Goal: Information Seeking & Learning: Learn about a topic

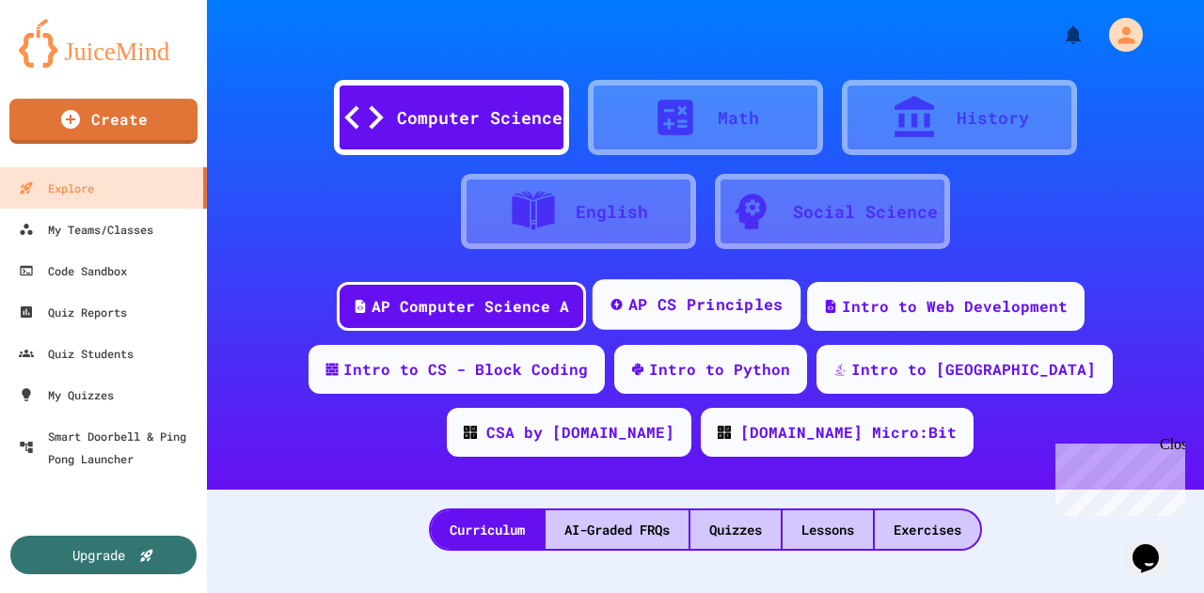
click at [707, 306] on div "AP CS Principles" at bounding box center [704, 305] width 155 height 24
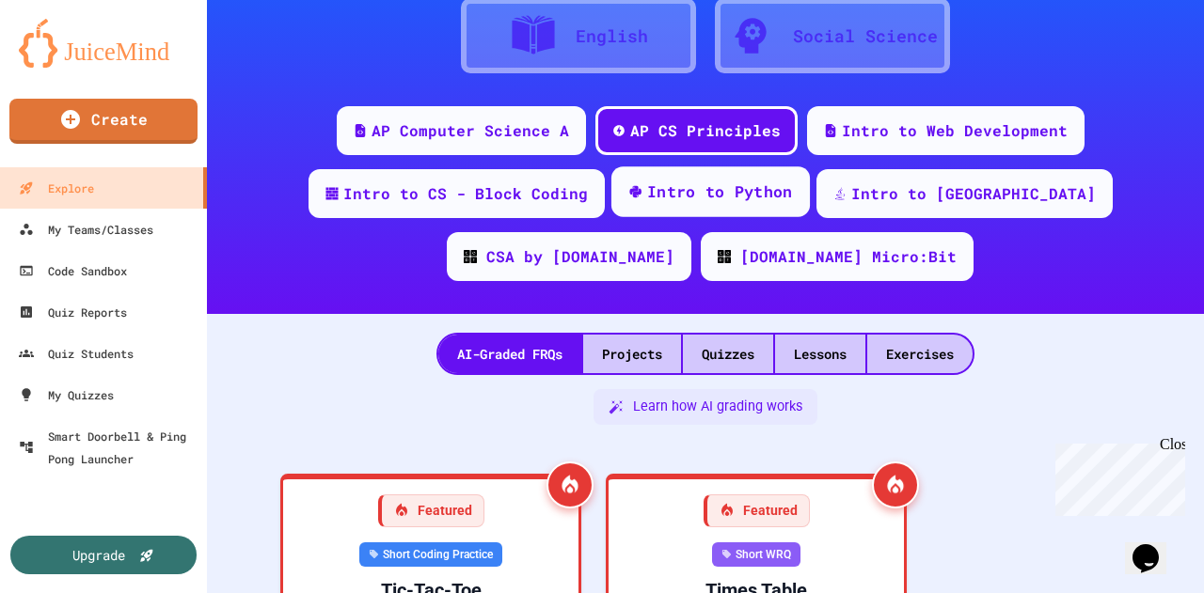
scroll to position [173, 0]
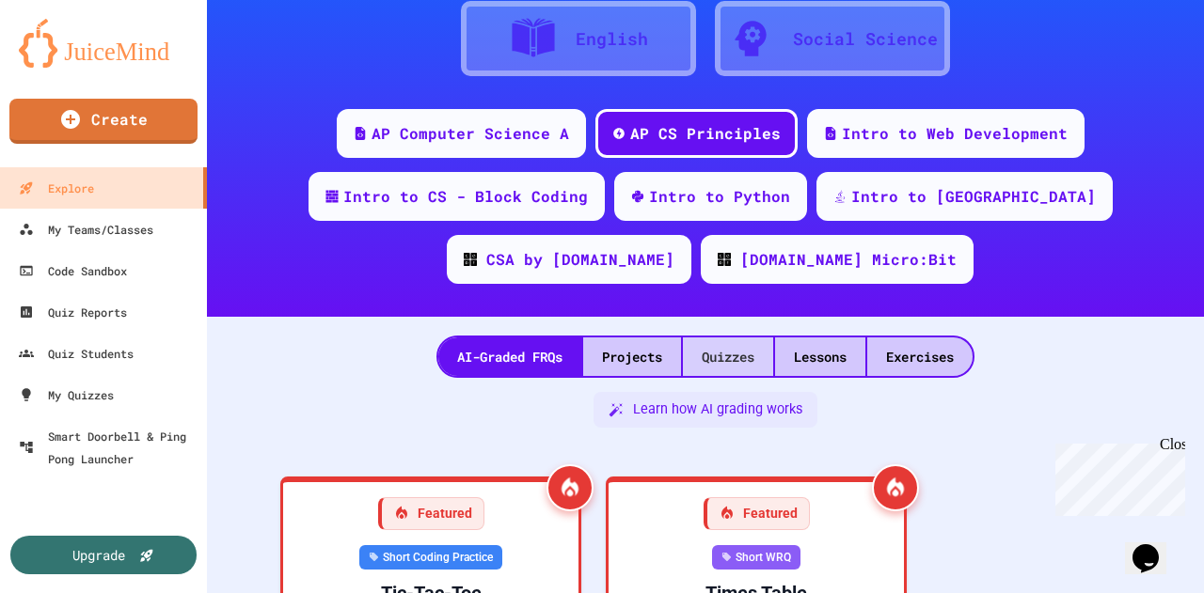
click at [723, 355] on div "Quizzes" at bounding box center [728, 357] width 90 height 39
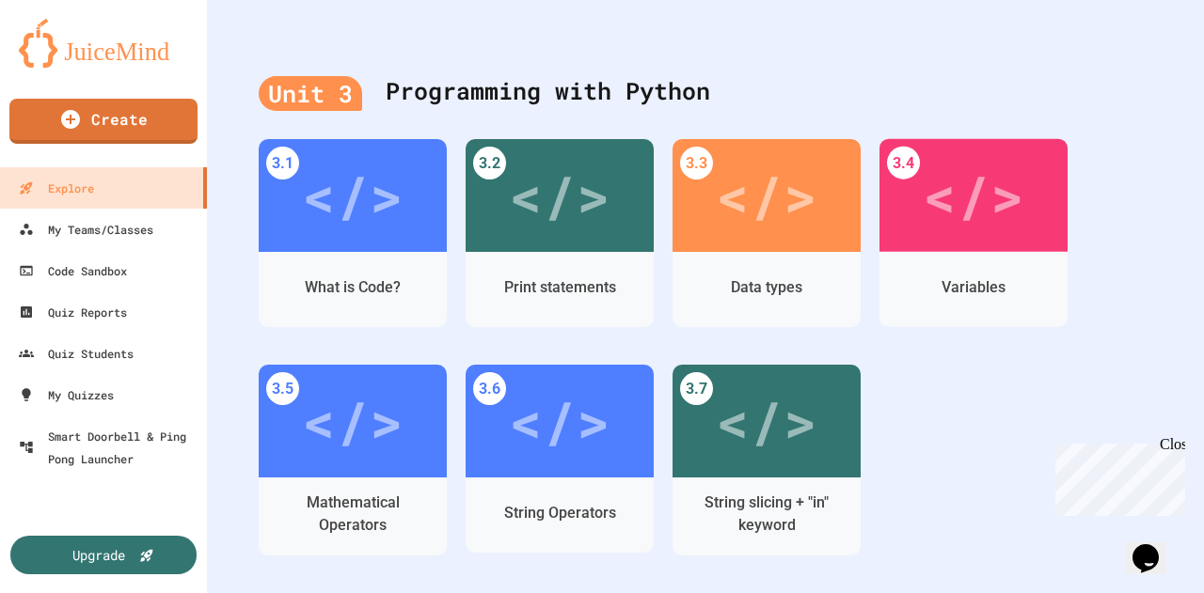
scroll to position [1488, 0]
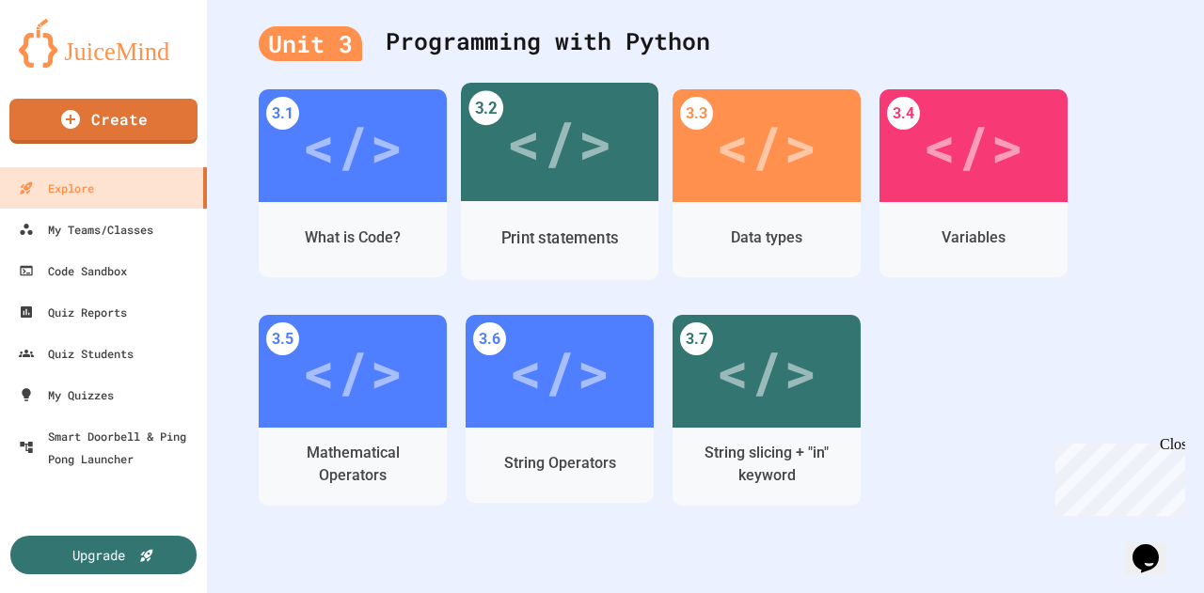
click at [586, 148] on div "</>" at bounding box center [559, 142] width 106 height 88
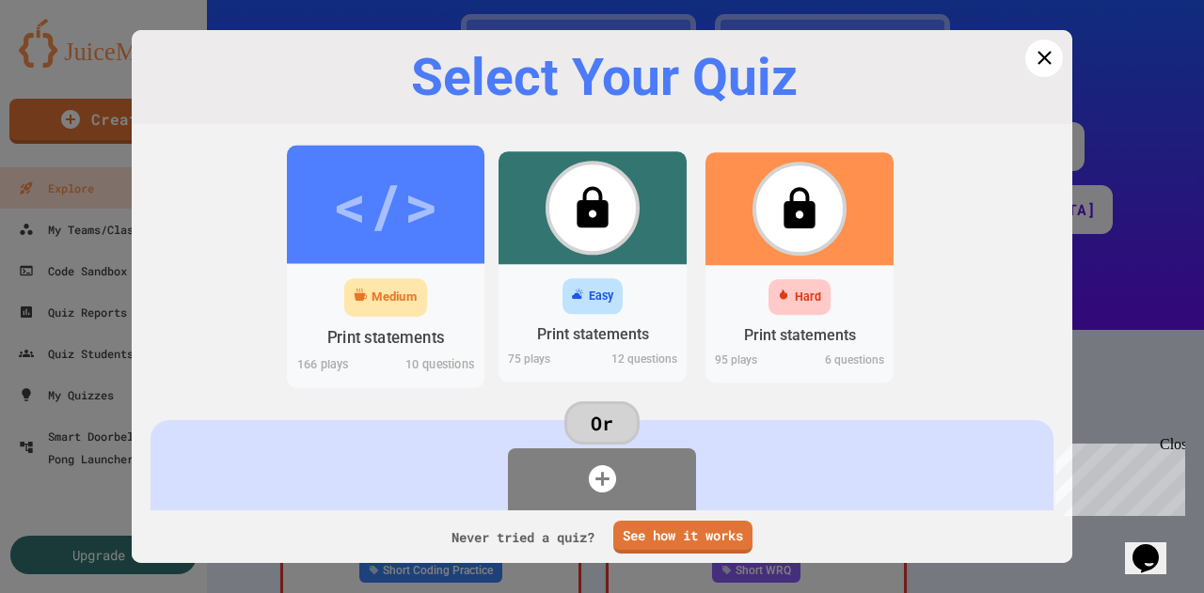
scroll to position [1488, 0]
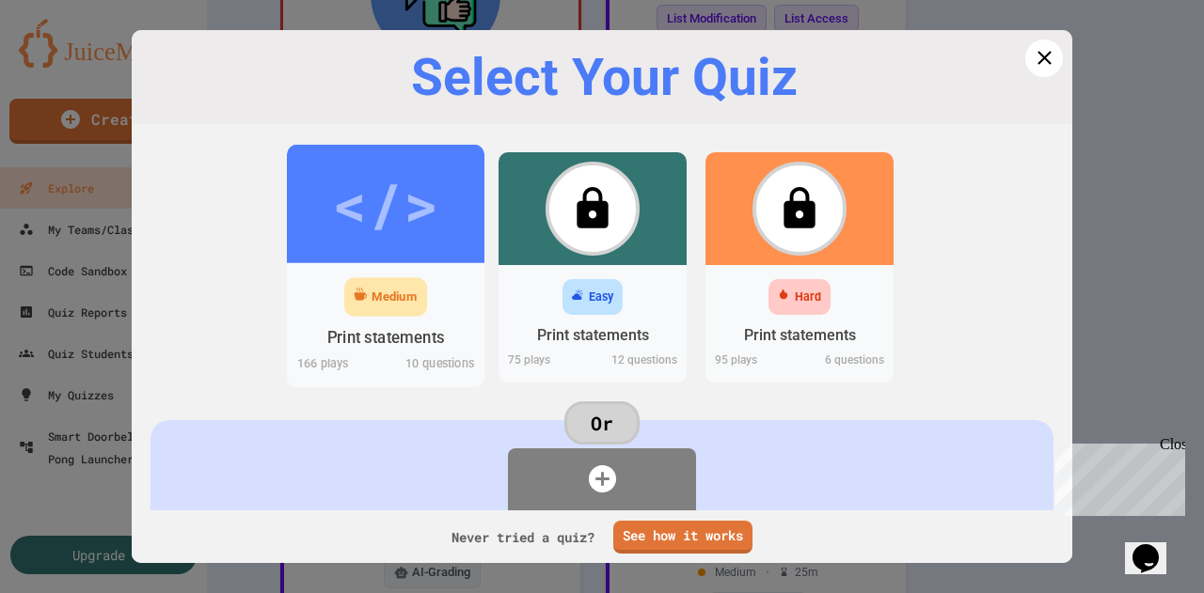
click at [370, 200] on div "</>" at bounding box center [385, 203] width 106 height 89
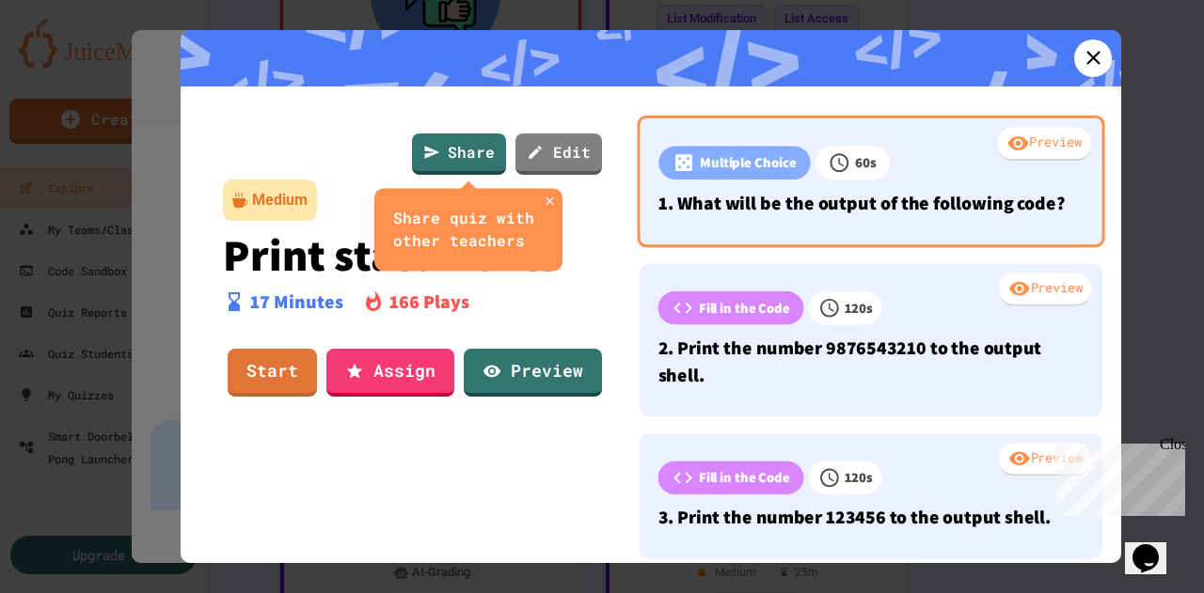
click at [890, 175] on div at bounding box center [987, 165] width 194 height 39
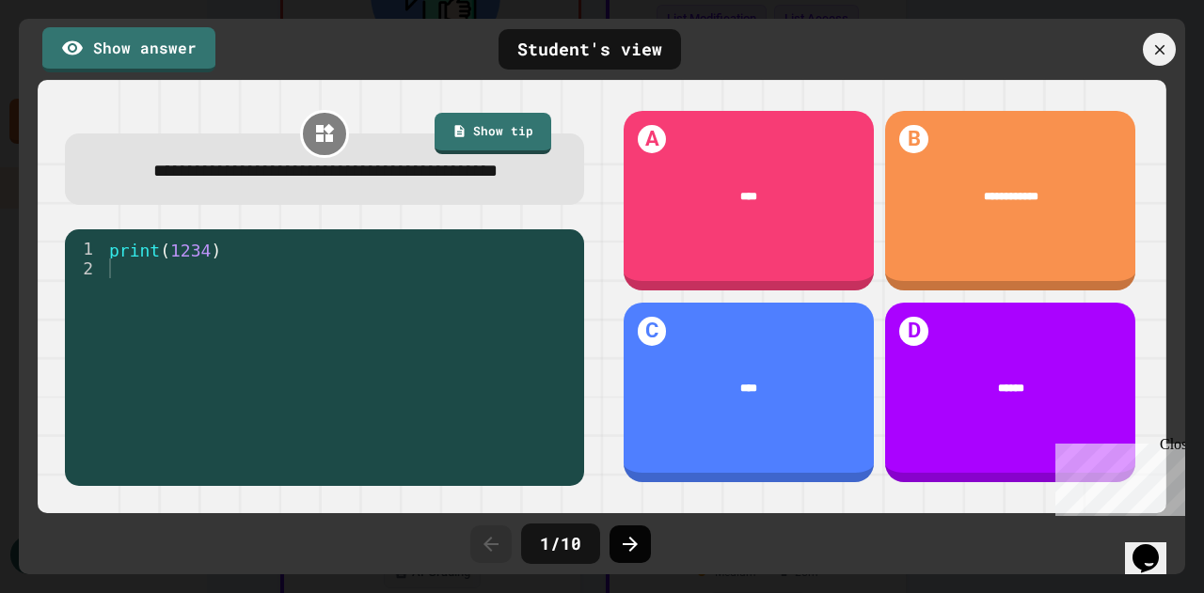
click at [636, 548] on icon at bounding box center [630, 544] width 23 height 23
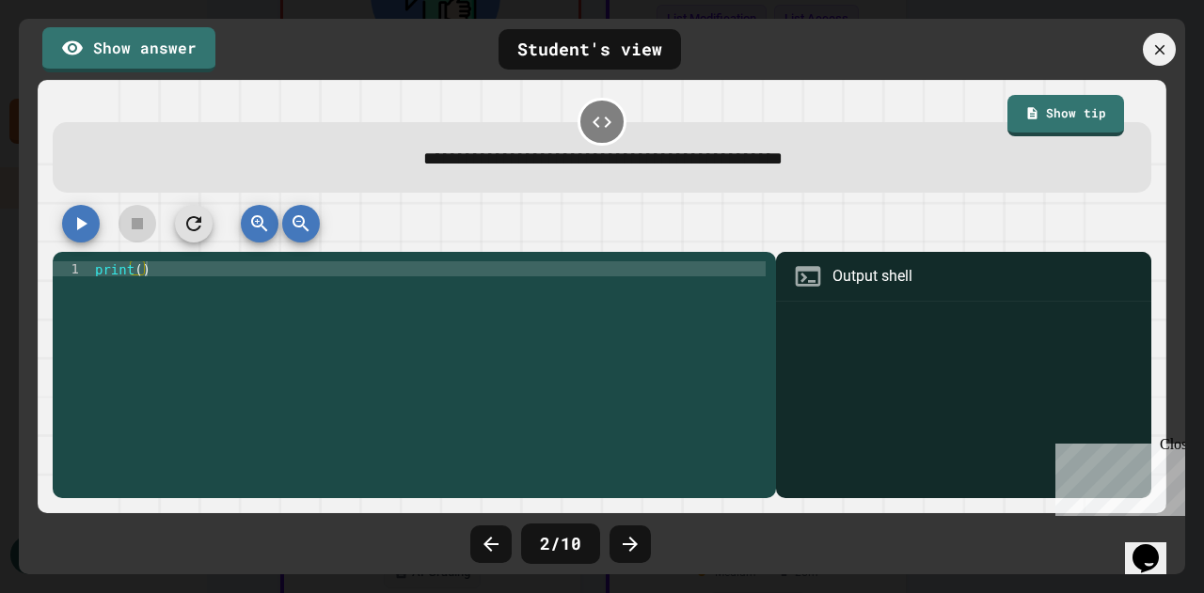
click at [636, 548] on icon at bounding box center [630, 544] width 23 height 23
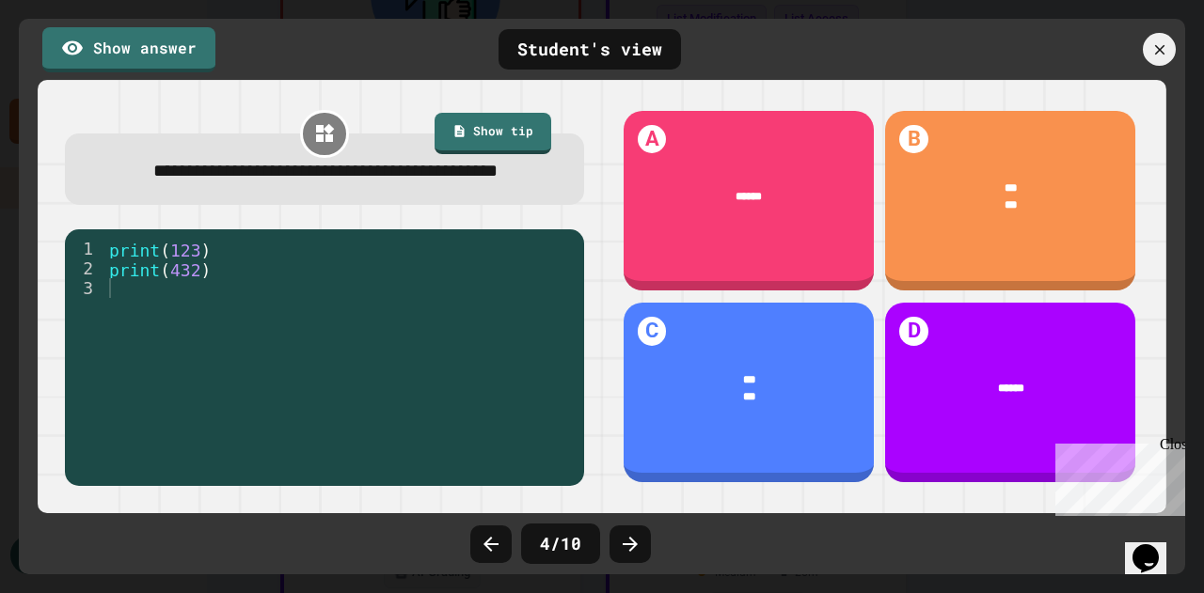
click at [636, 548] on icon at bounding box center [630, 544] width 23 height 23
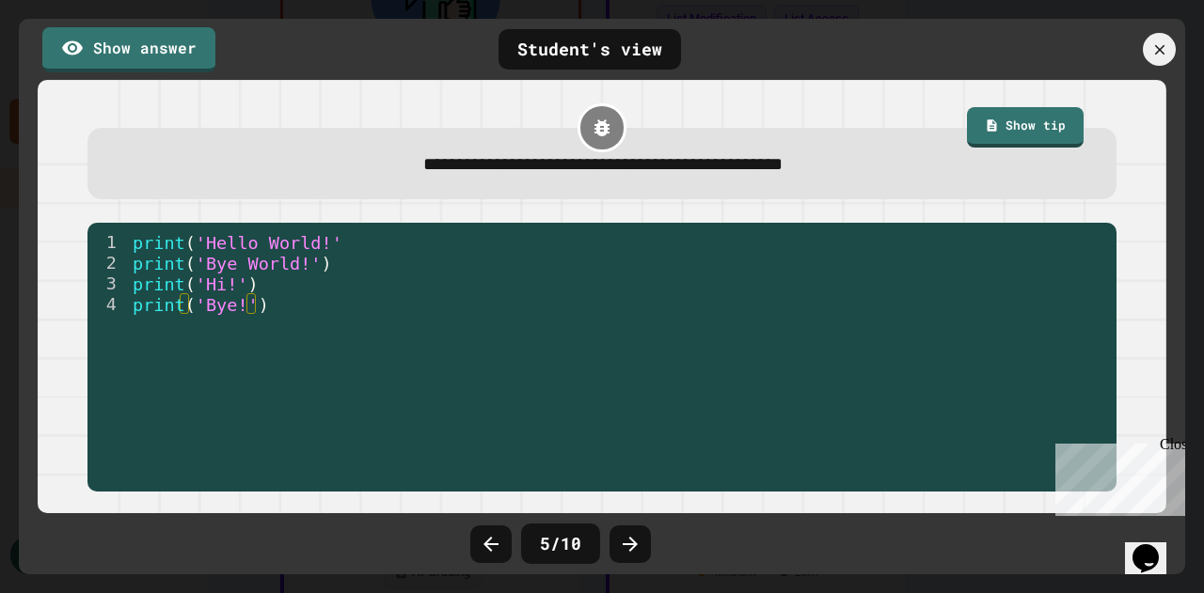
click at [636, 548] on icon at bounding box center [630, 544] width 23 height 23
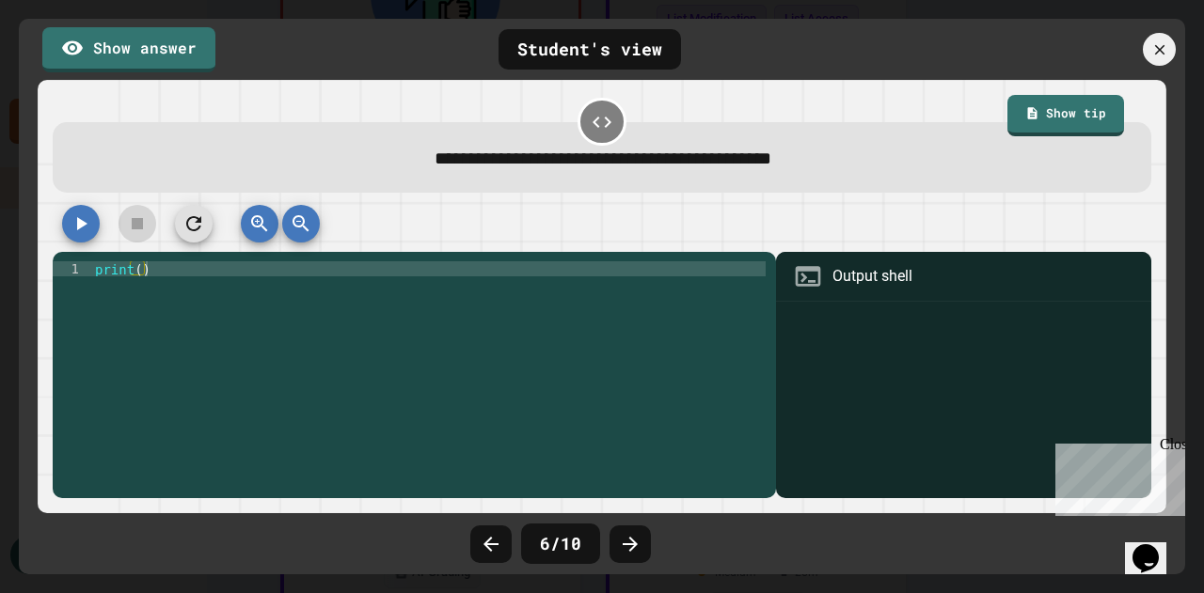
click at [636, 548] on icon at bounding box center [630, 544] width 23 height 23
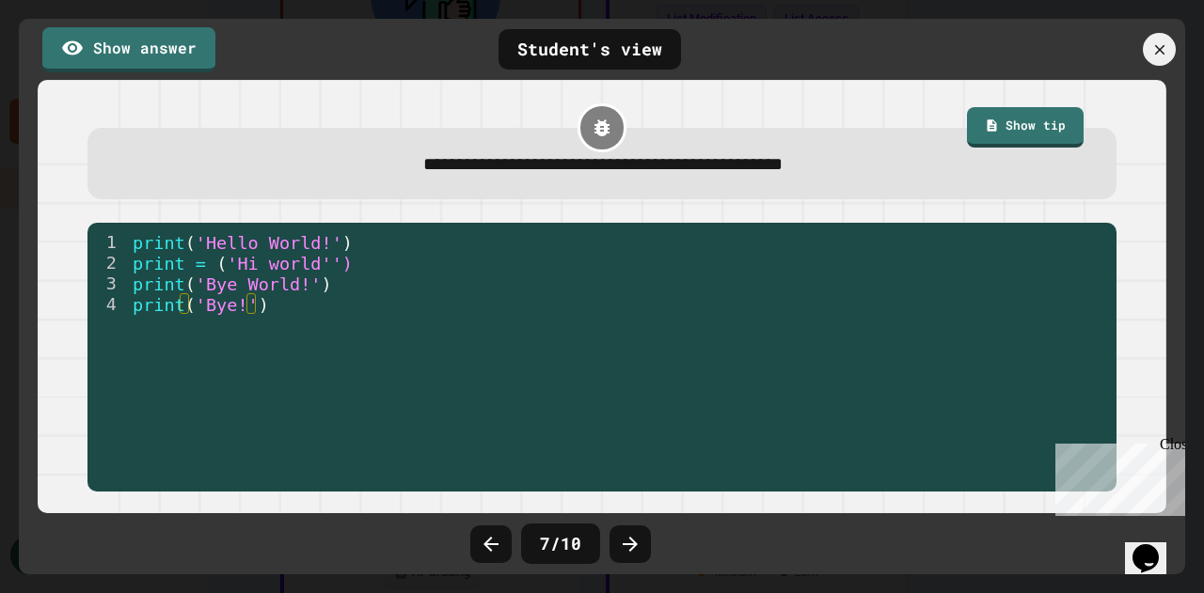
click at [636, 548] on icon at bounding box center [630, 544] width 23 height 23
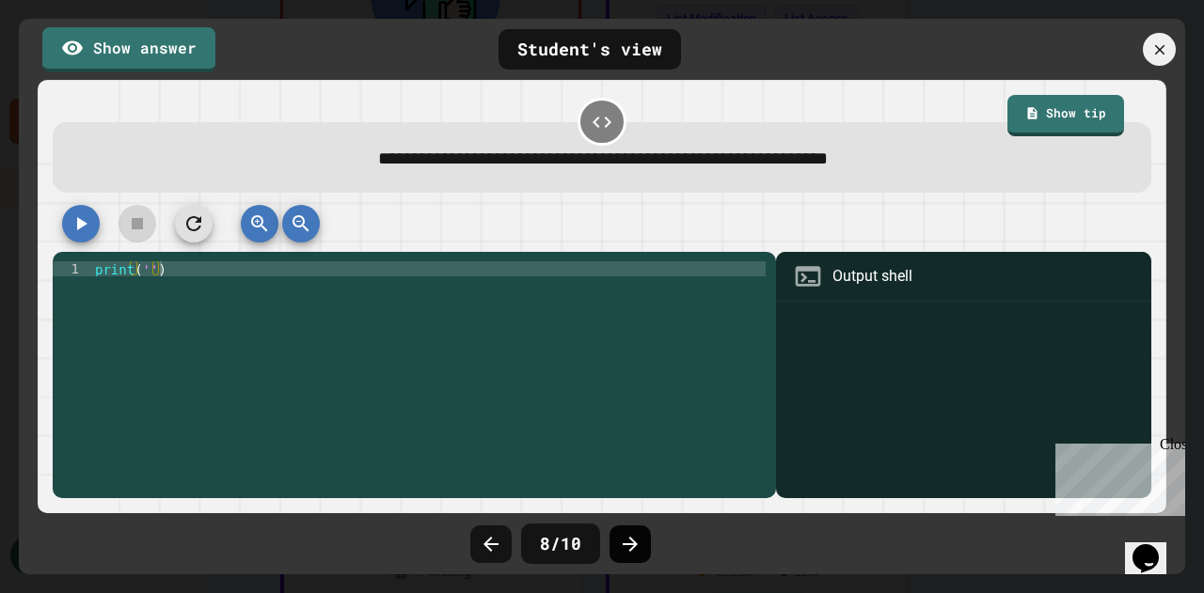
click at [628, 543] on icon at bounding box center [630, 544] width 23 height 23
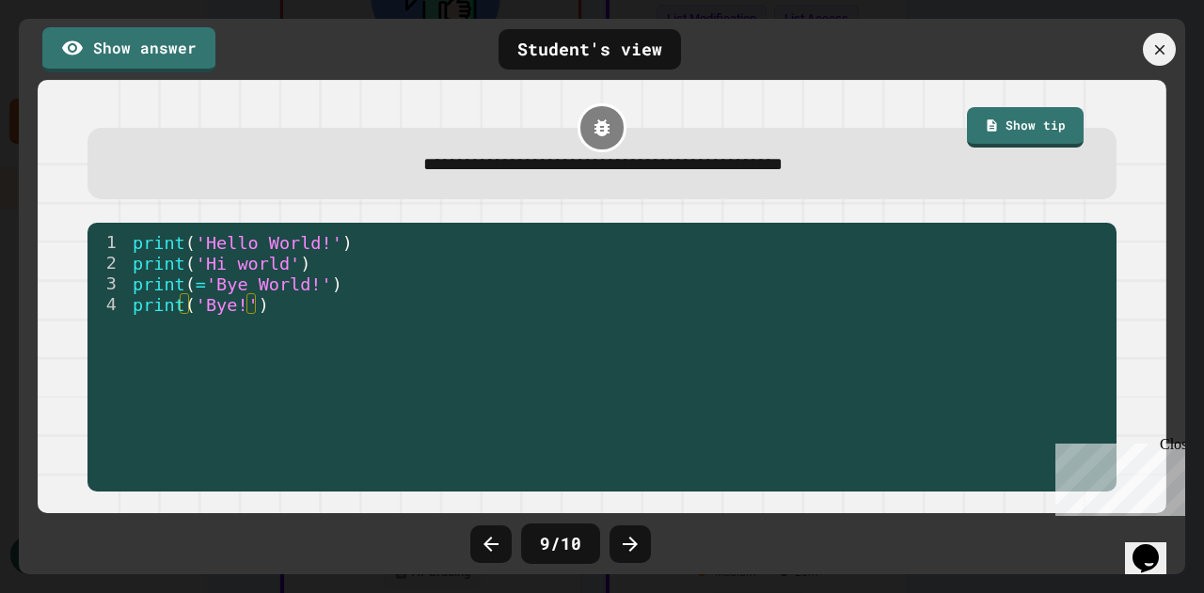
click at [628, 543] on icon at bounding box center [630, 544] width 23 height 23
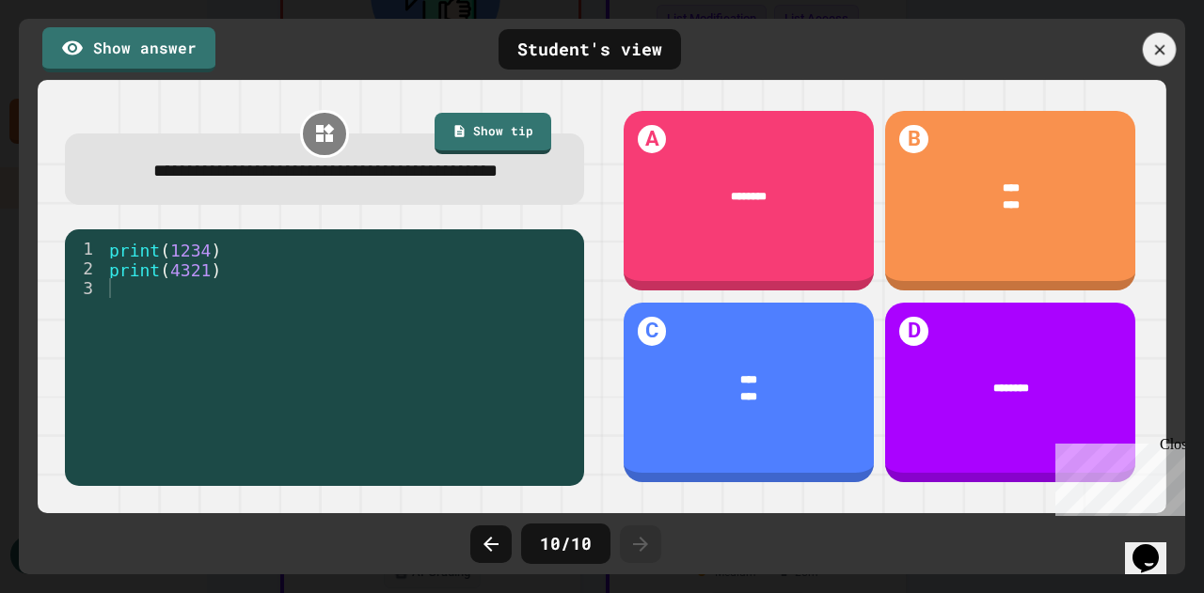
click at [1160, 29] on div "Show answer Student's view" at bounding box center [602, 49] width 1166 height 61
click at [1157, 48] on icon at bounding box center [1159, 49] width 12 height 12
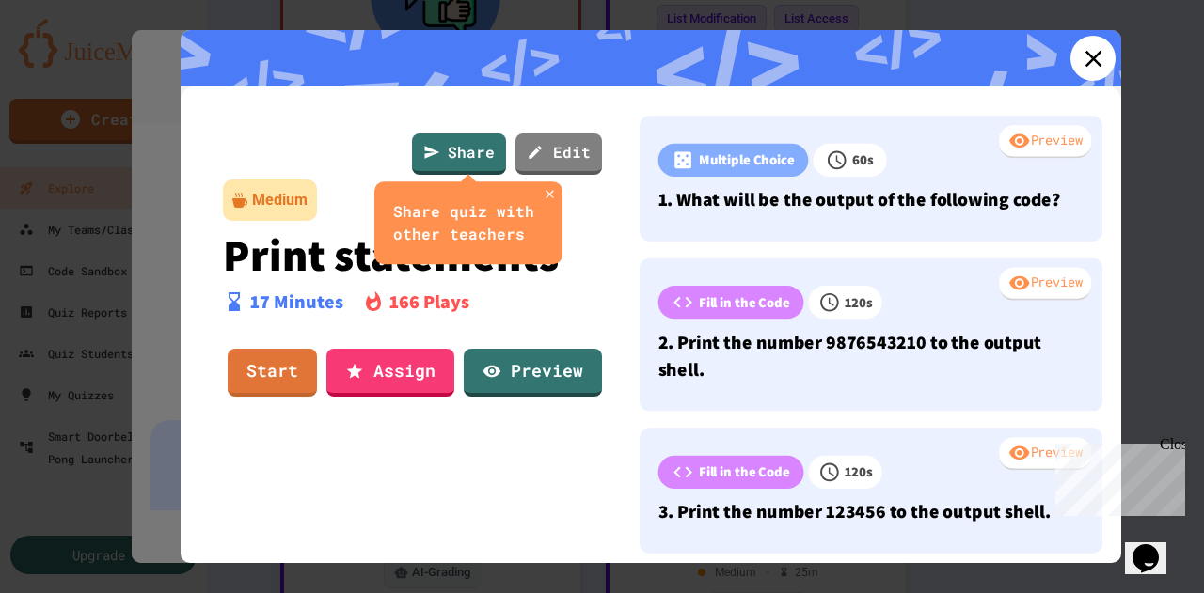
click at [1079, 55] on icon at bounding box center [1093, 58] width 28 height 28
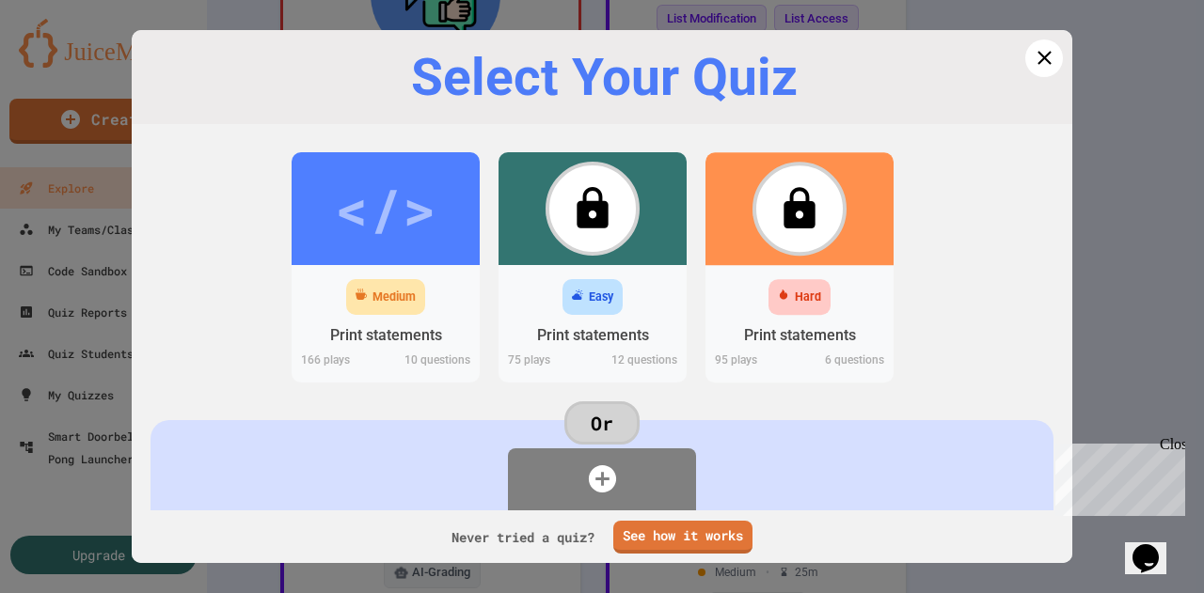
scroll to position [98, 0]
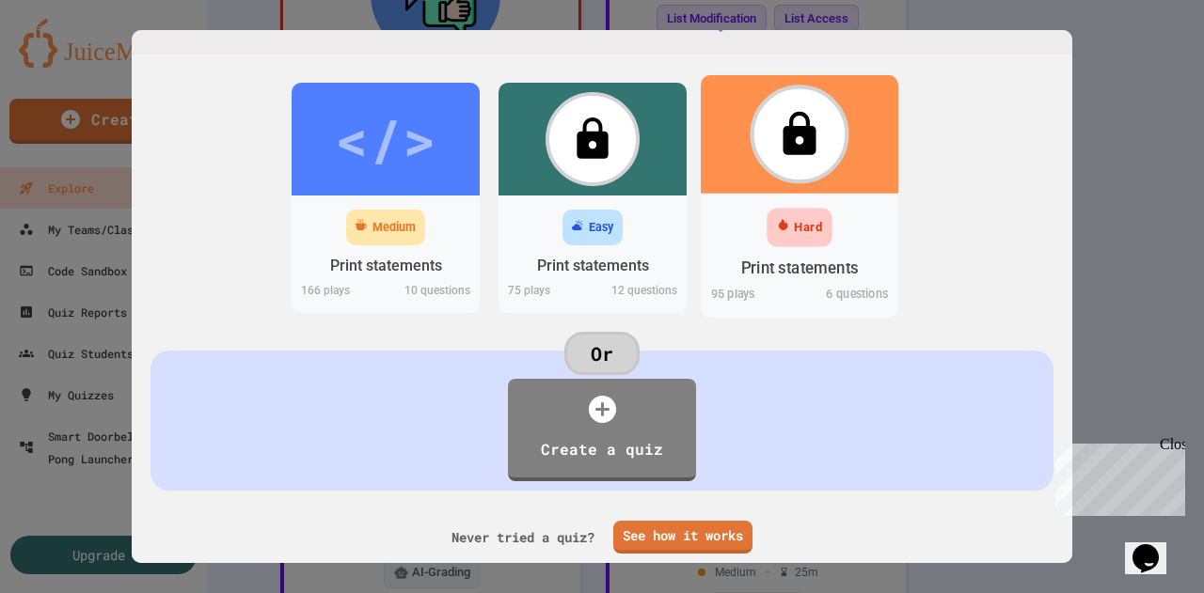
click at [836, 256] on div "Print statements" at bounding box center [800, 268] width 118 height 24
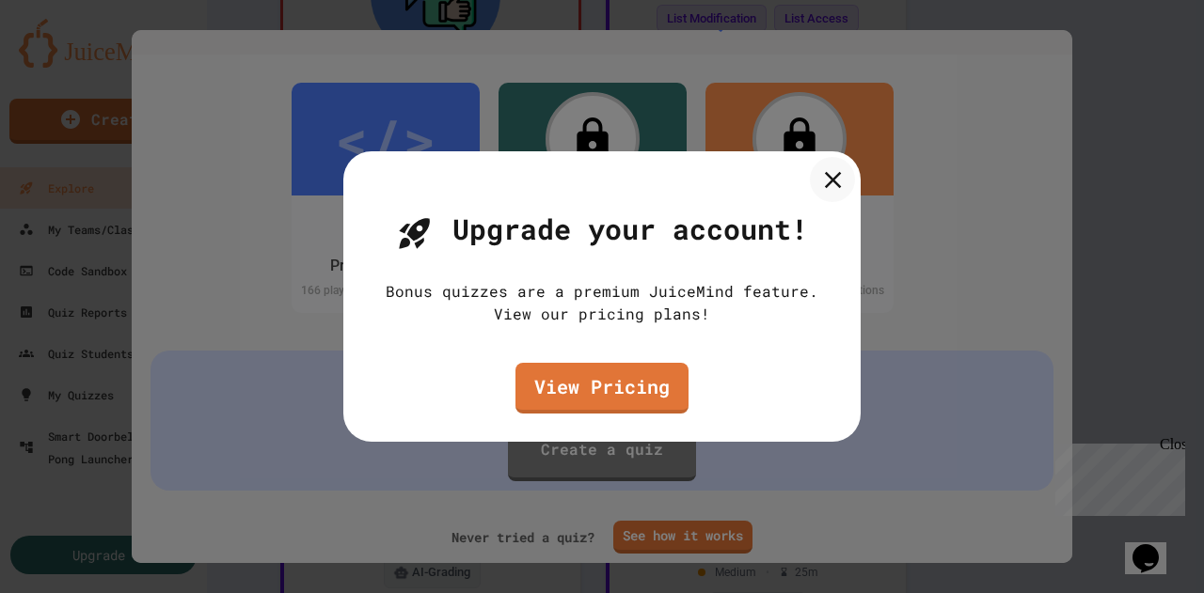
click at [839, 181] on icon at bounding box center [832, 179] width 28 height 28
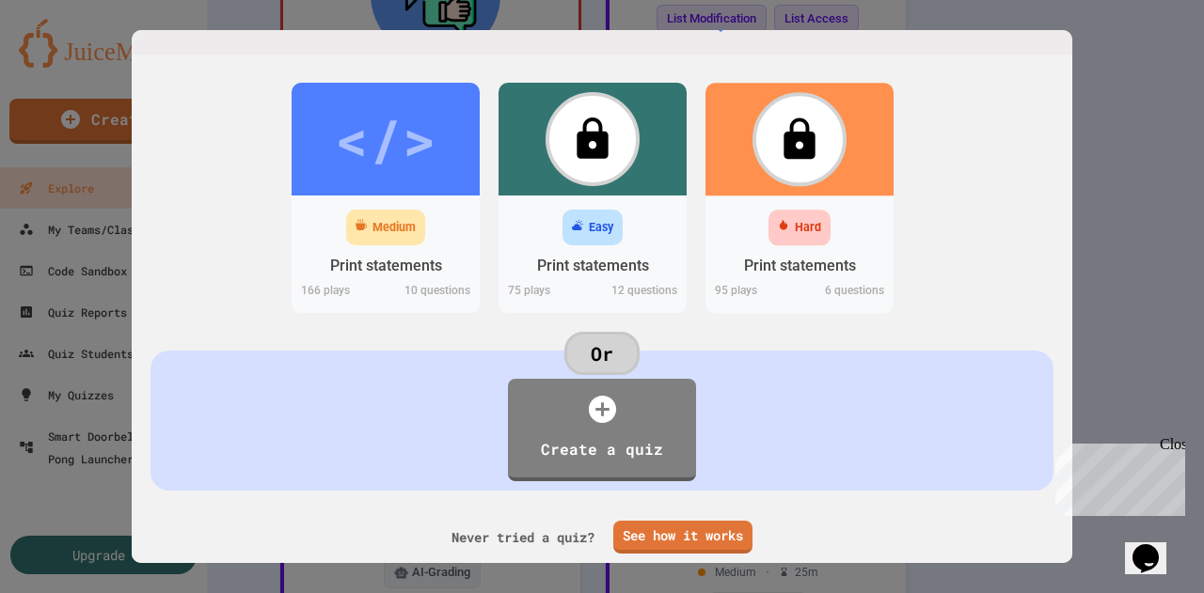
click at [1121, 82] on div at bounding box center [602, 296] width 1204 height 593
